Goal: Understand process/instructions

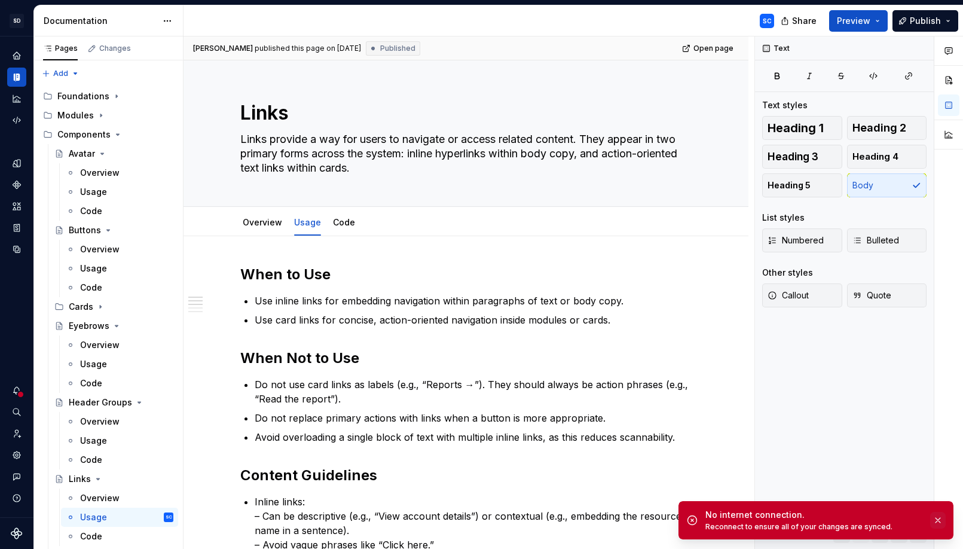
click at [939, 519] on button "button" at bounding box center [938, 520] width 16 height 17
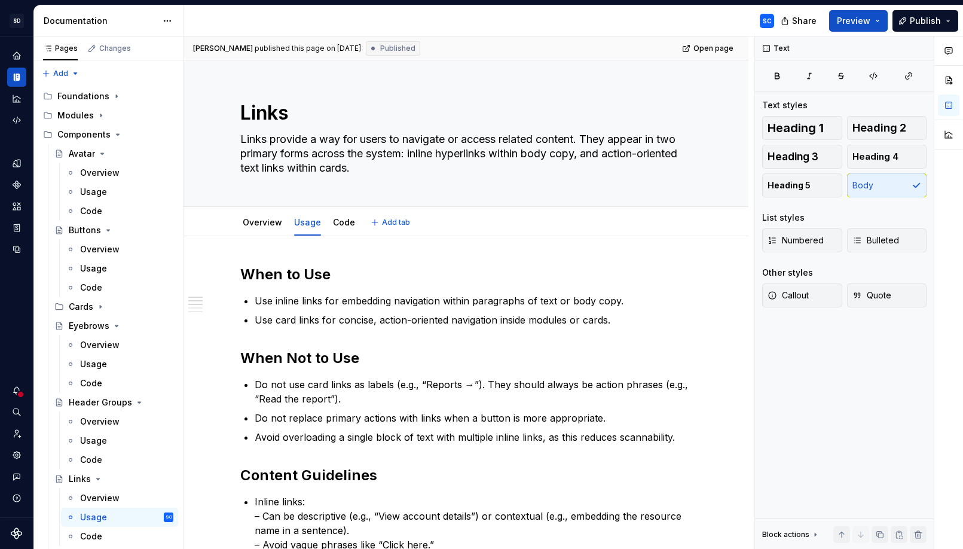
type textarea "*"
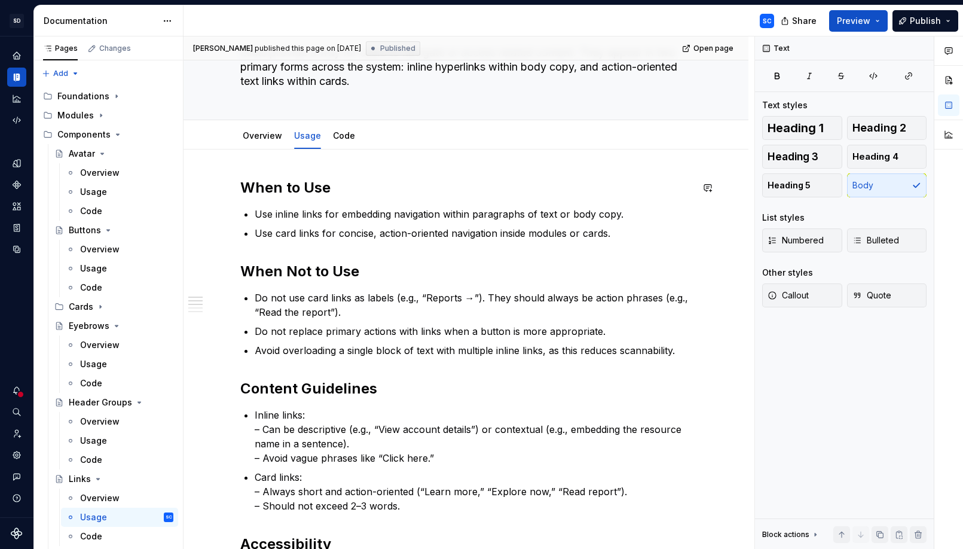
scroll to position [92, 0]
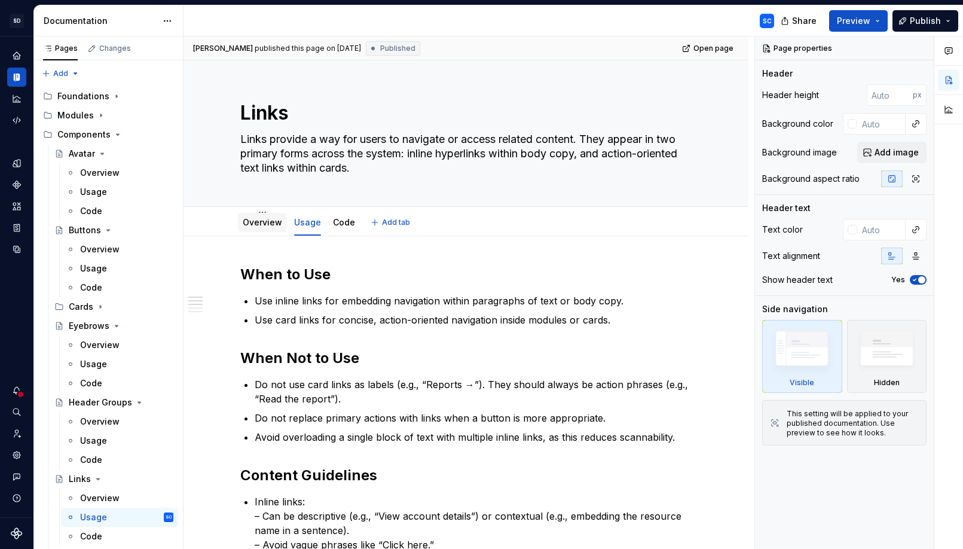
click at [261, 229] on div "Overview" at bounding box center [262, 222] width 39 height 14
click at [241, 223] on div "Overview" at bounding box center [262, 222] width 49 height 19
click at [256, 222] on link "Overview" at bounding box center [262, 222] width 39 height 10
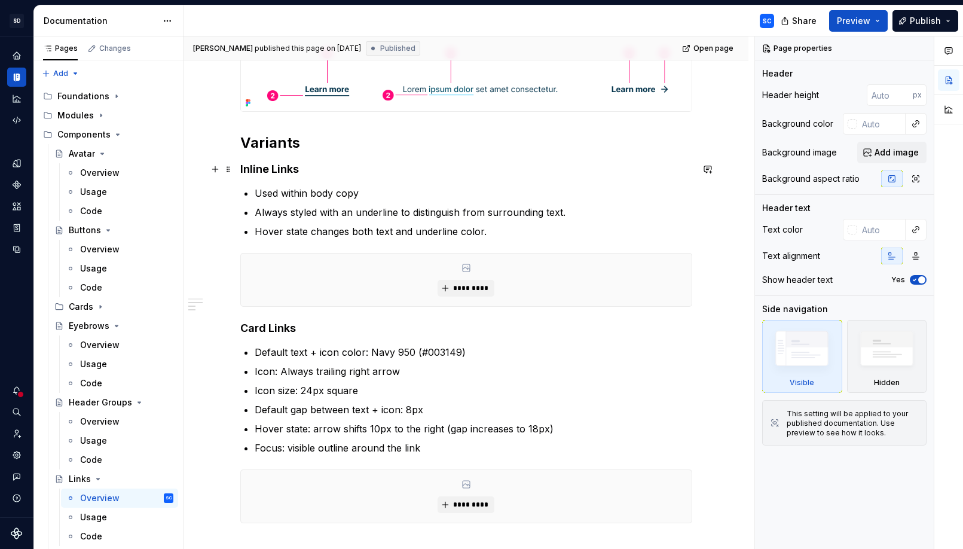
scroll to position [353, 0]
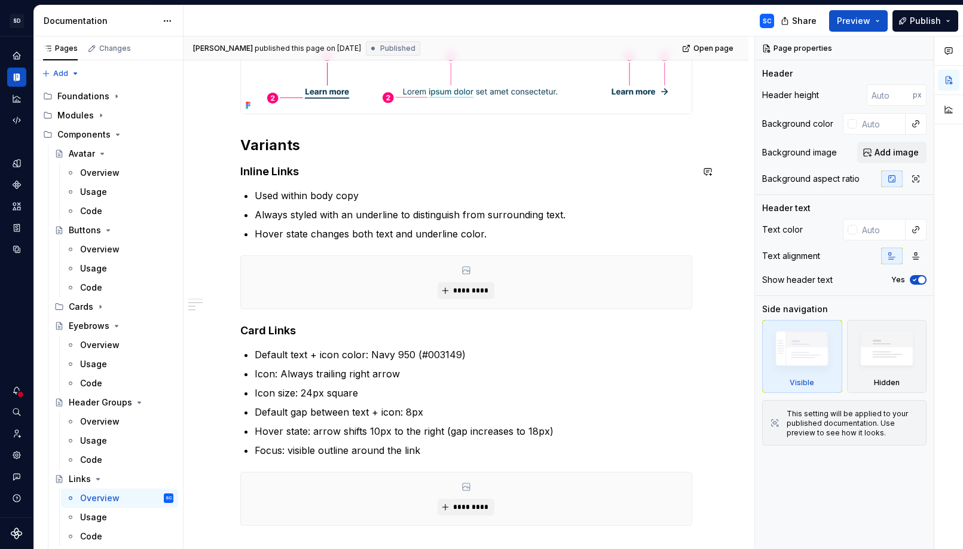
type textarea "*"
